Goal: Check status: Check status

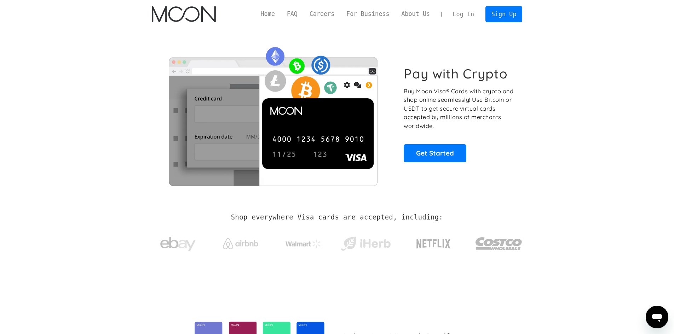
click at [457, 15] on link "Log In" at bounding box center [463, 14] width 33 height 16
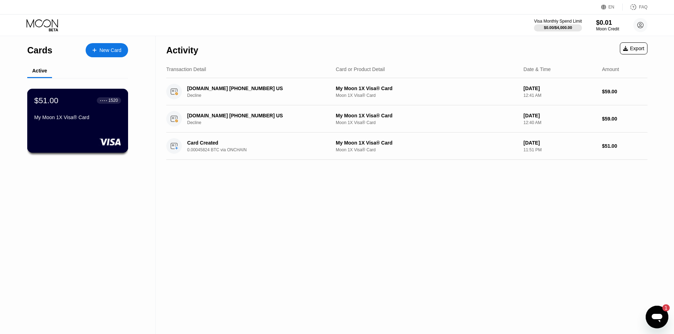
click at [108, 123] on div "My Moon 1X Visa® Card" at bounding box center [77, 119] width 87 height 8
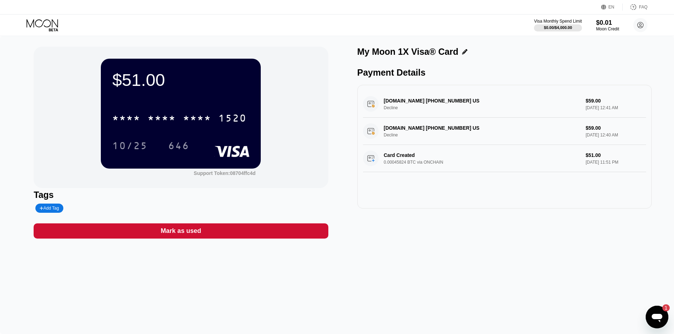
click at [205, 143] on div "10/25 646" at bounding box center [180, 146] width 137 height 18
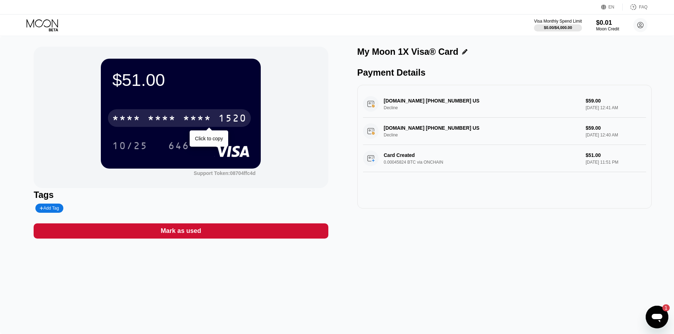
click at [215, 122] on div "* * * * * * * * * * * * 1520" at bounding box center [179, 118] width 143 height 18
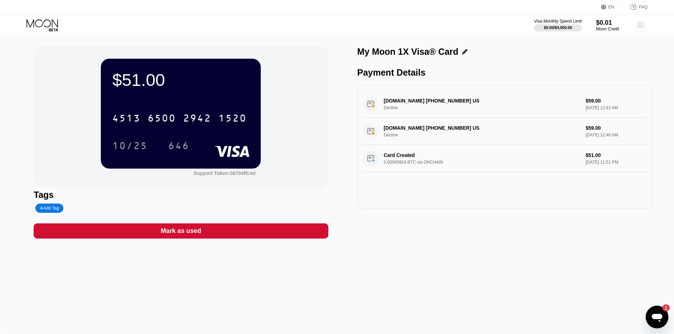
click at [639, 23] on circle at bounding box center [640, 25] width 14 height 14
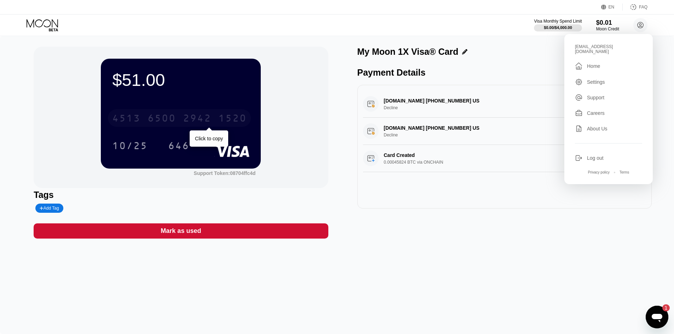
click at [191, 120] on div "2942" at bounding box center [197, 119] width 28 height 11
